Goal: Task Accomplishment & Management: Manage account settings

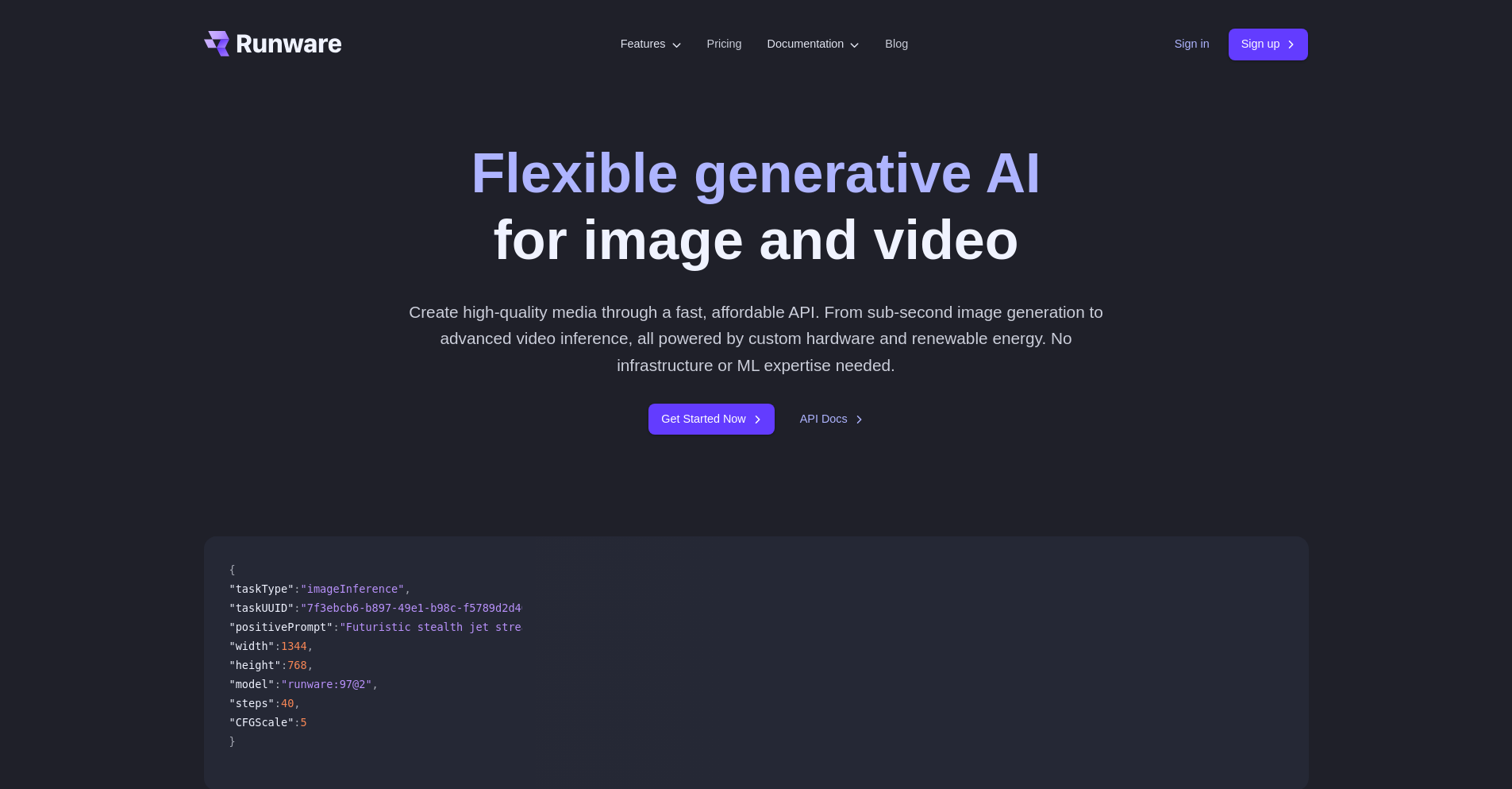
click at [1175, 43] on link "Sign in" at bounding box center [1192, 44] width 35 height 18
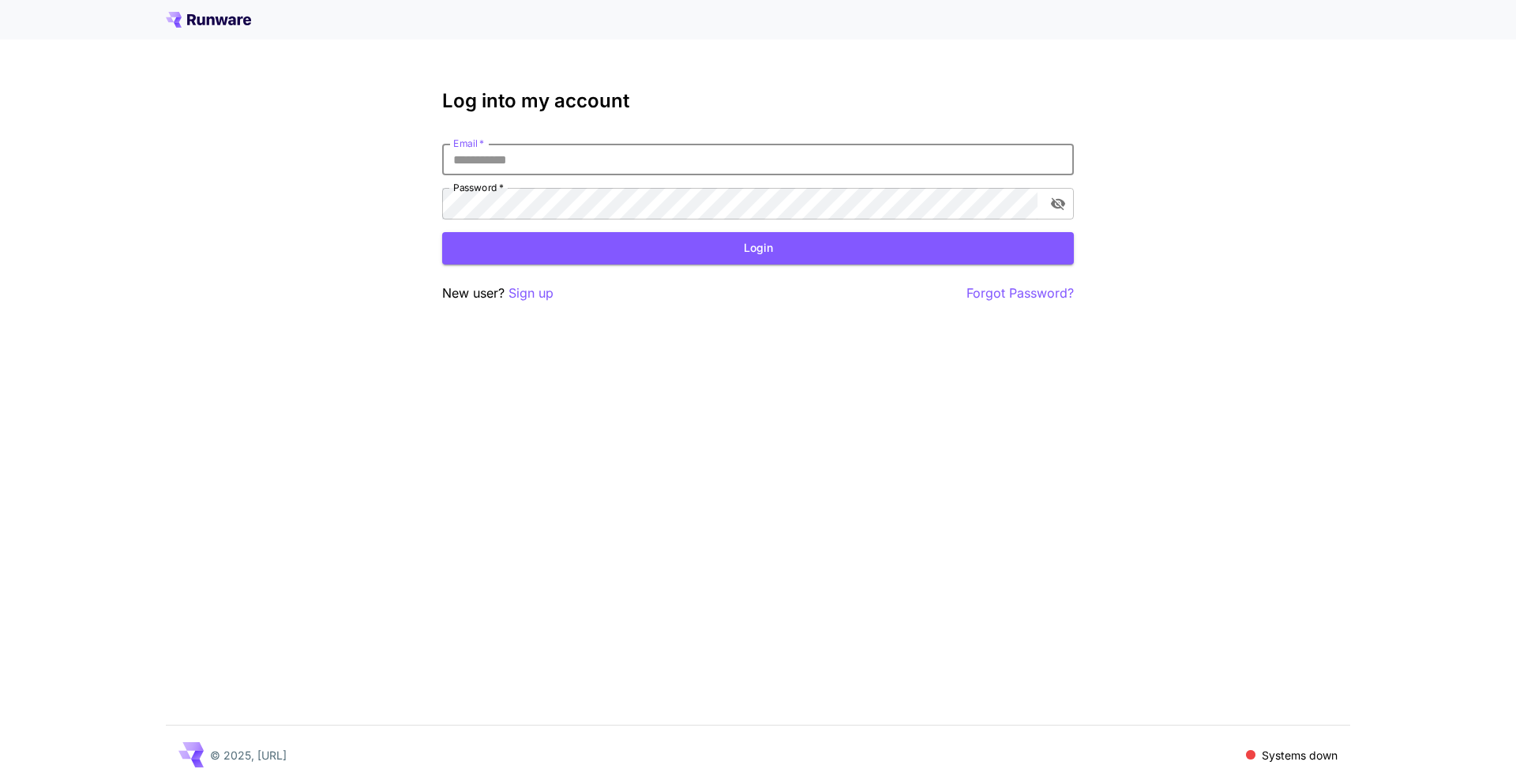
click at [622, 159] on input "Email   *" at bounding box center [758, 159] width 631 height 32
type input "**********"
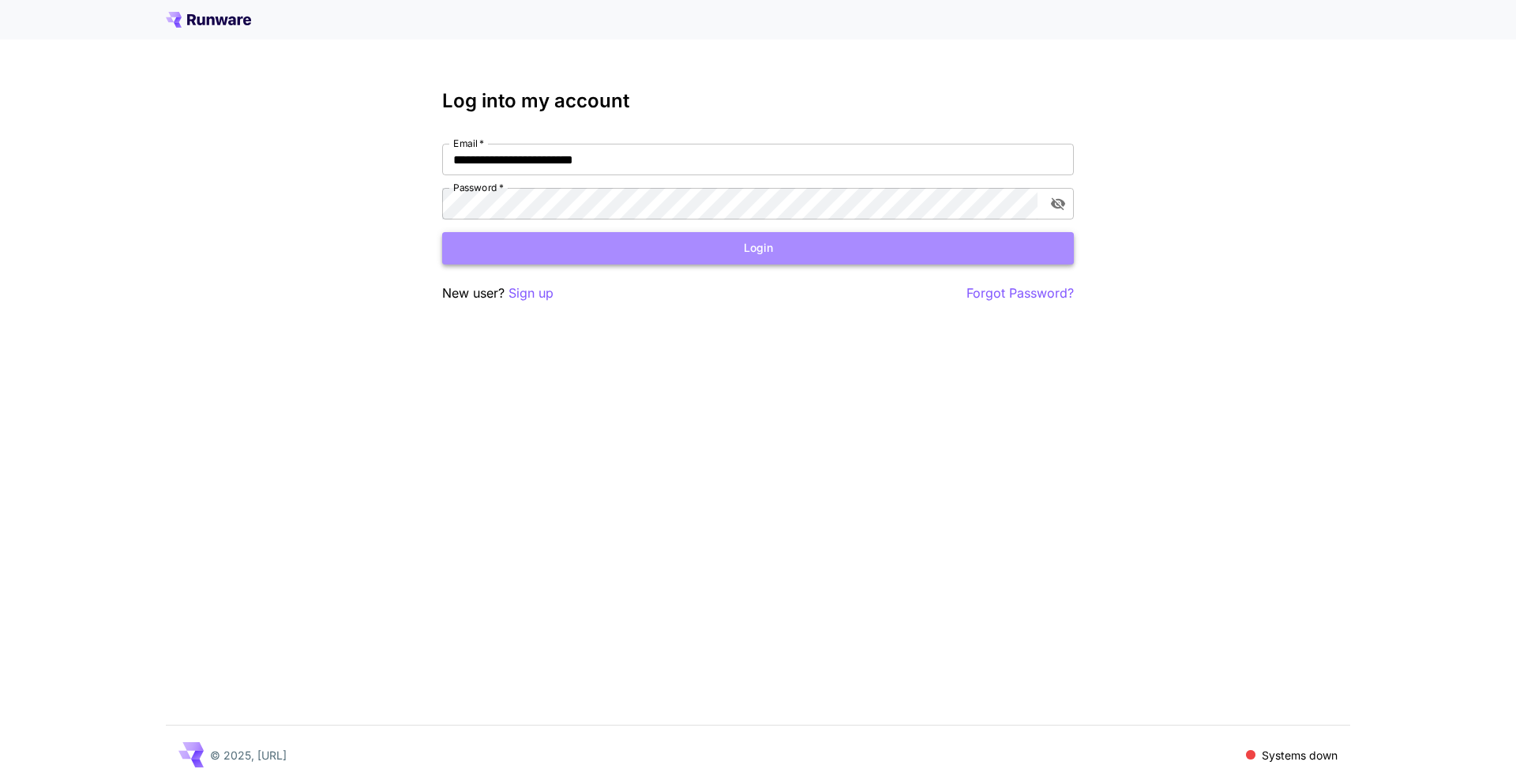
click at [770, 238] on button "Login" at bounding box center [758, 248] width 631 height 32
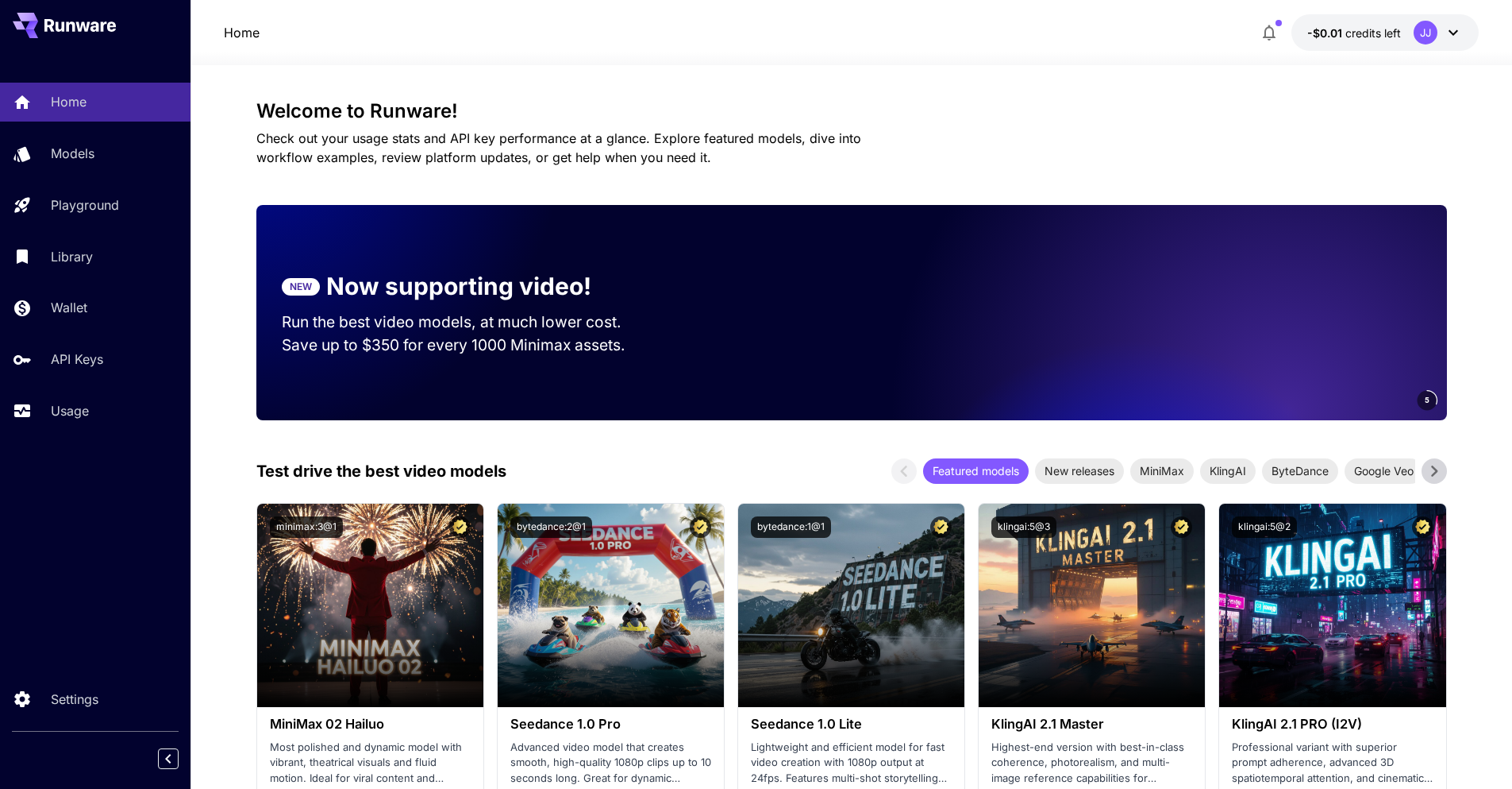
click at [1448, 26] on icon at bounding box center [1454, 33] width 19 height 19
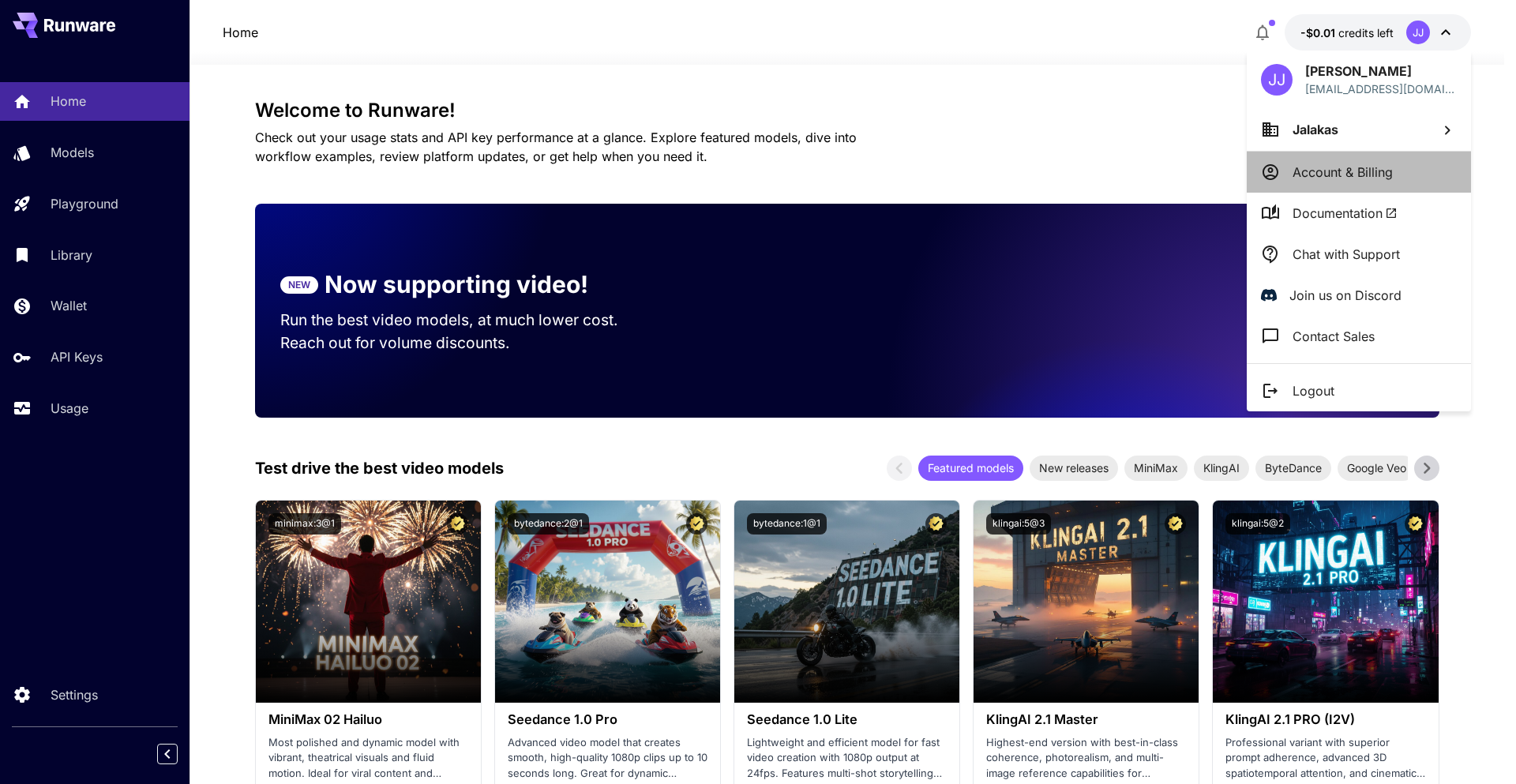
click at [1326, 175] on p "Account & Billing" at bounding box center [1342, 172] width 100 height 19
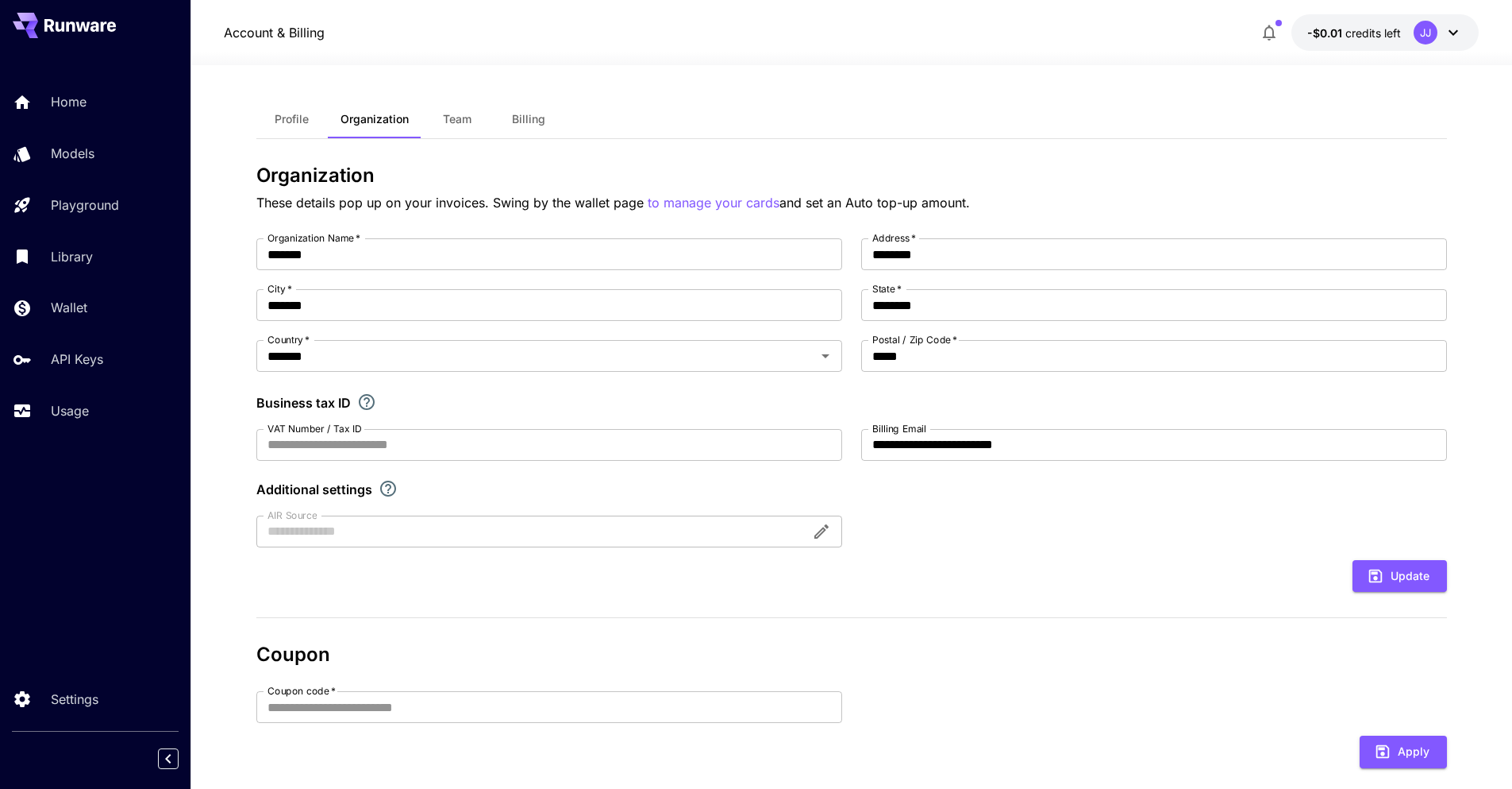
scroll to position [182, 0]
